Goal: Task Accomplishment & Management: Use online tool/utility

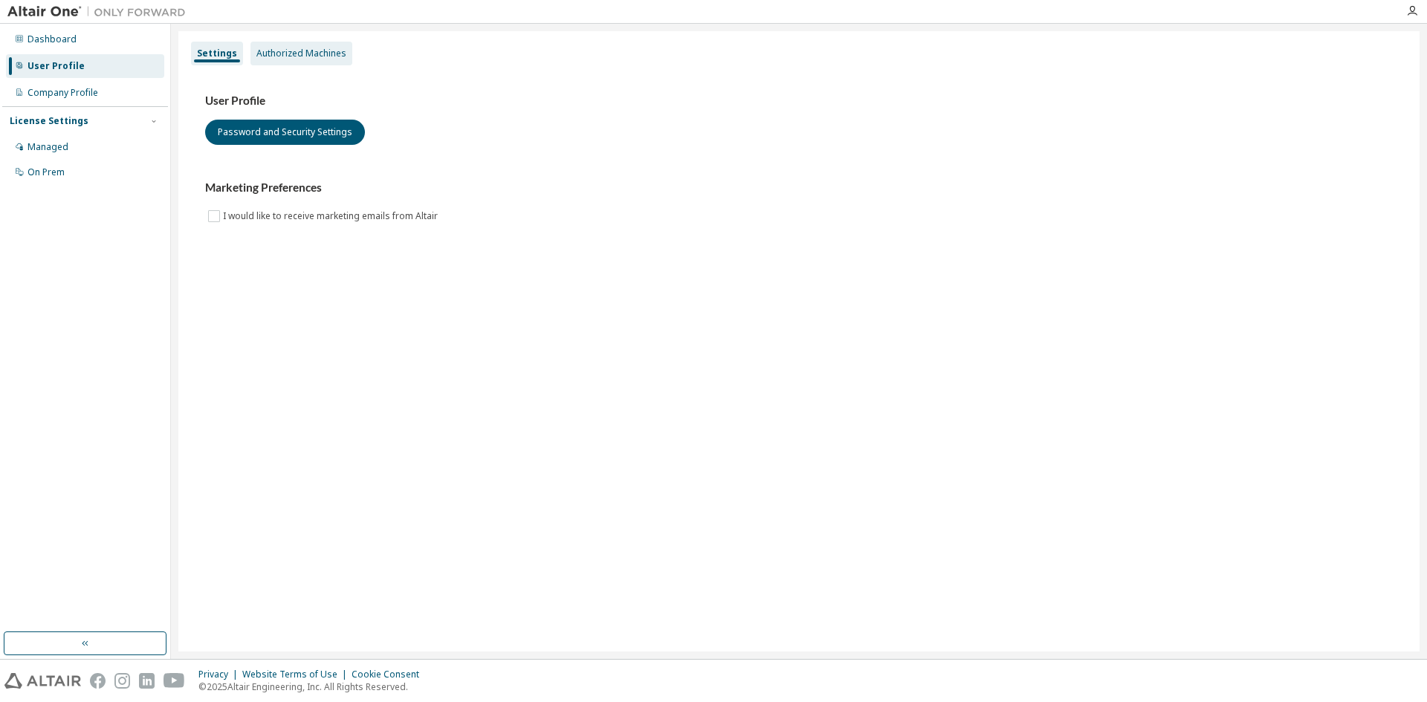
click at [291, 52] on div "Authorized Machines" at bounding box center [301, 54] width 90 height 12
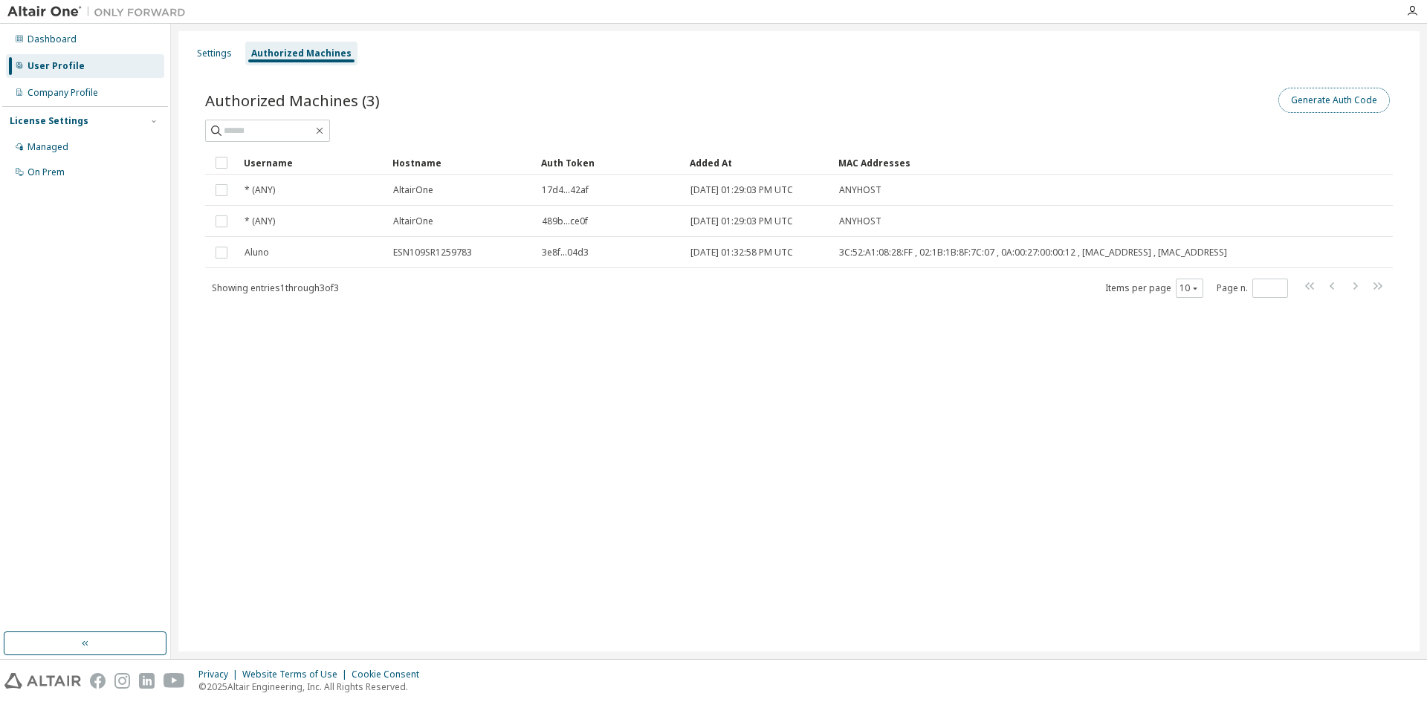
click at [1359, 101] on button "Generate Auth Code" at bounding box center [1333, 100] width 111 height 25
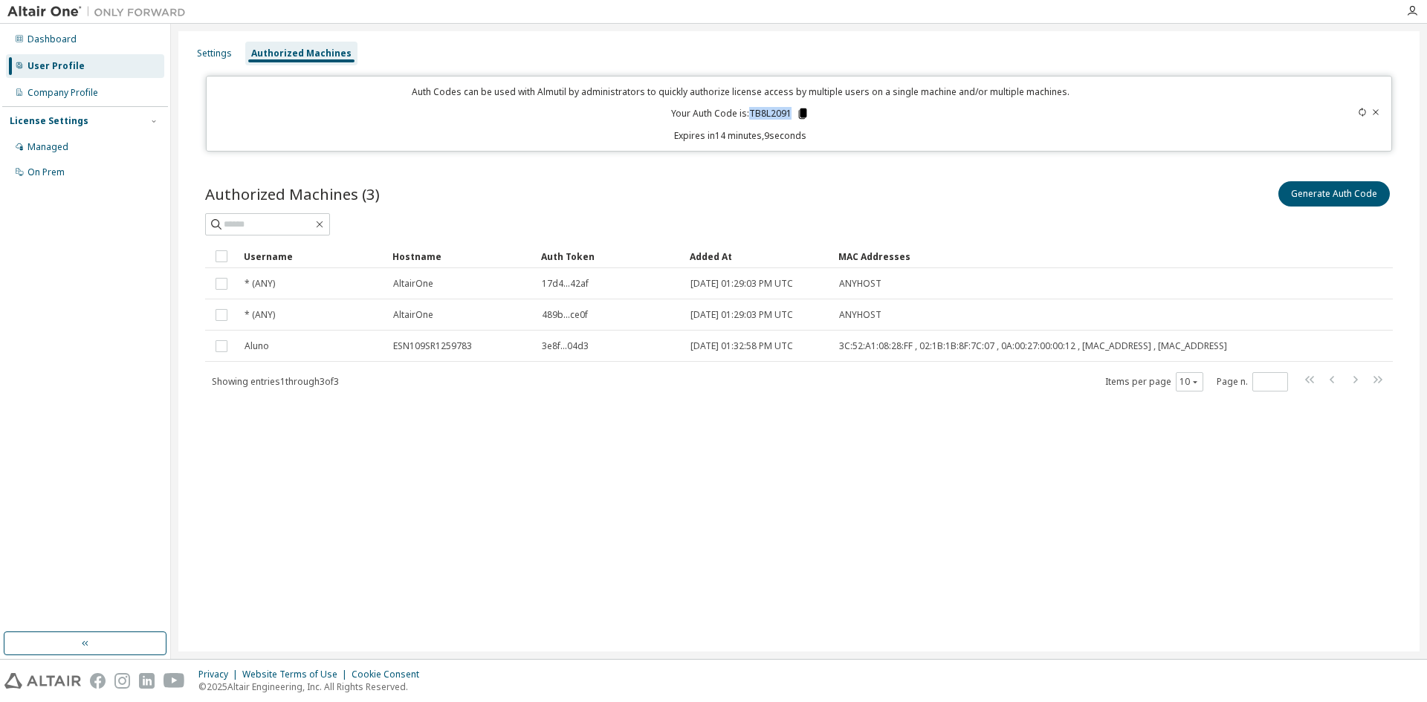
drag, startPoint x: 752, startPoint y: 113, endPoint x: 798, endPoint y: 115, distance: 46.1
click at [798, 115] on p "Your Auth Code is: TB8L2091" at bounding box center [740, 113] width 138 height 13
click at [804, 110] on icon at bounding box center [803, 114] width 8 height 10
click at [1365, 111] on icon at bounding box center [1362, 112] width 9 height 9
click at [1362, 111] on icon at bounding box center [1362, 112] width 9 height 9
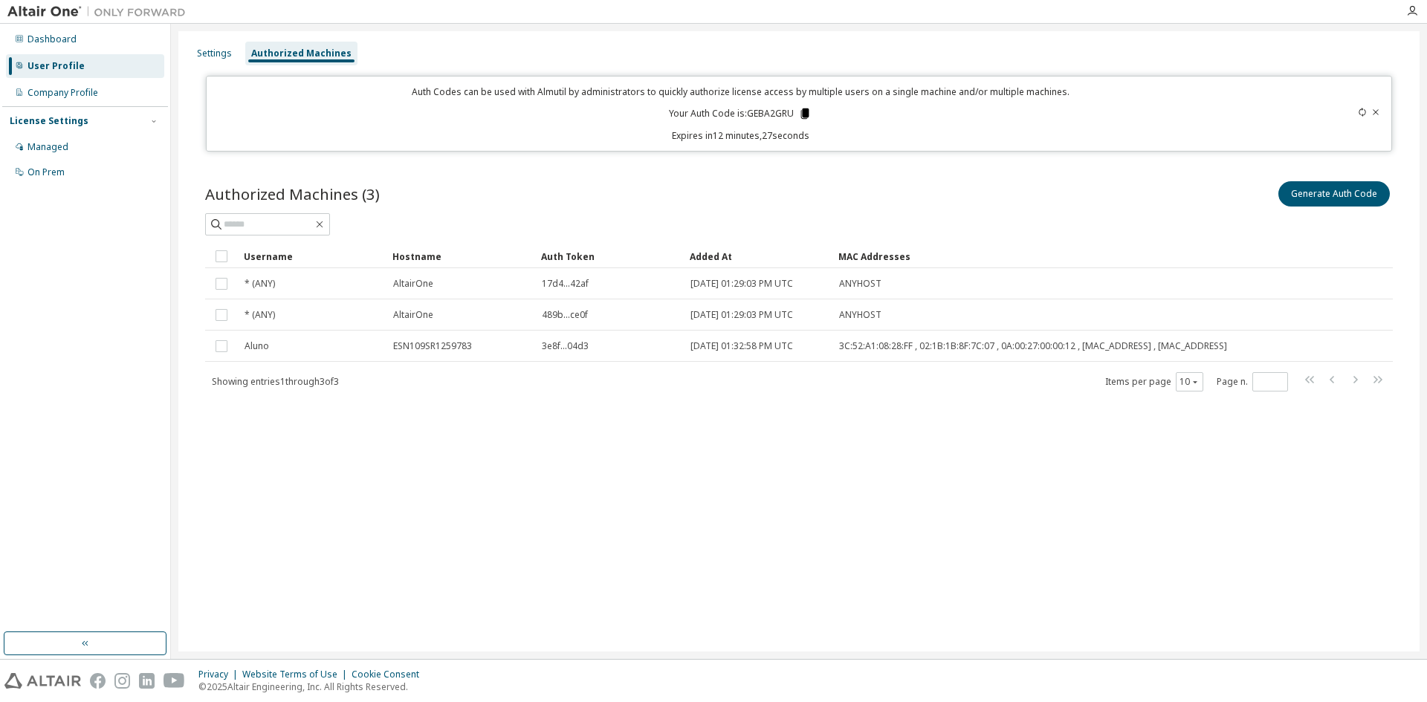
click at [805, 111] on icon at bounding box center [805, 114] width 8 height 10
click at [1381, 109] on div at bounding box center [1324, 113] width 117 height 56
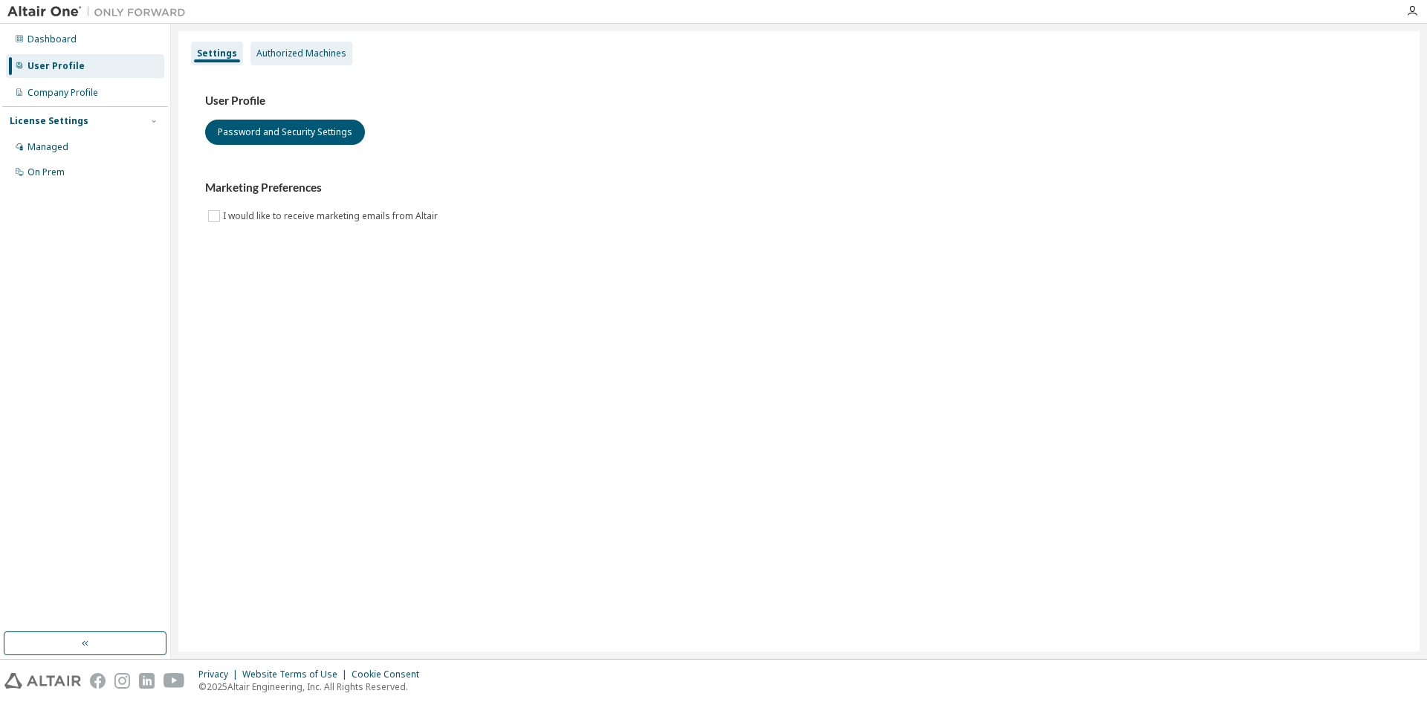
click at [315, 54] on div "Authorized Machines" at bounding box center [301, 54] width 90 height 12
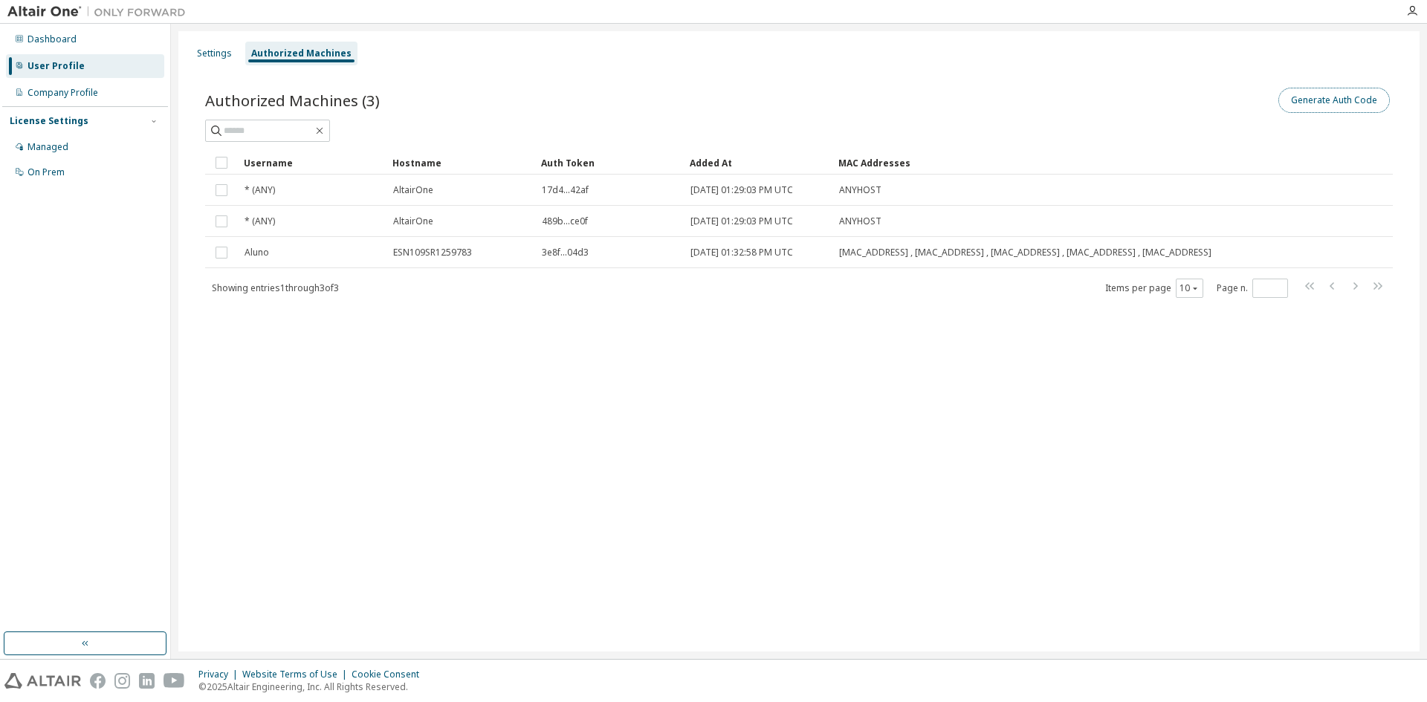
click at [1352, 106] on button "Generate Auth Code" at bounding box center [1333, 100] width 111 height 25
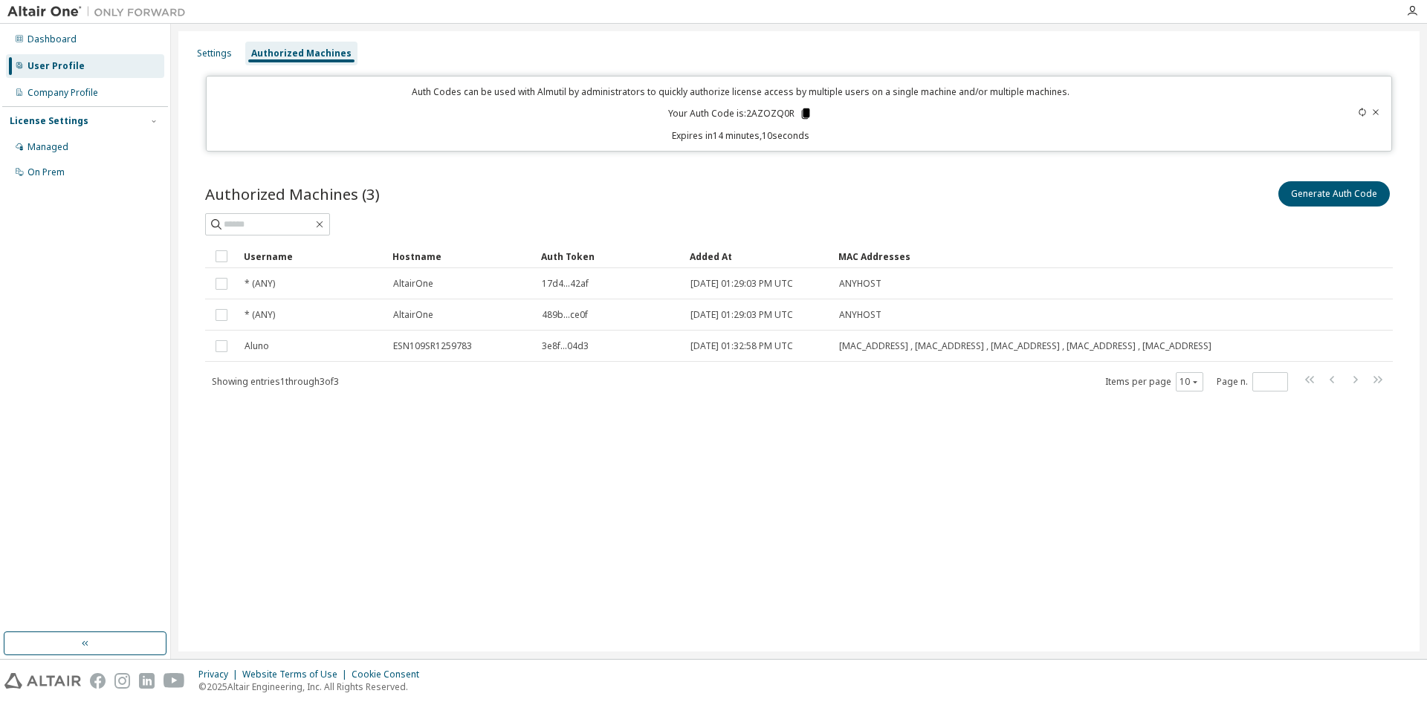
click at [806, 114] on icon at bounding box center [806, 114] width 8 height 10
